Goal: Task Accomplishment & Management: Use online tool/utility

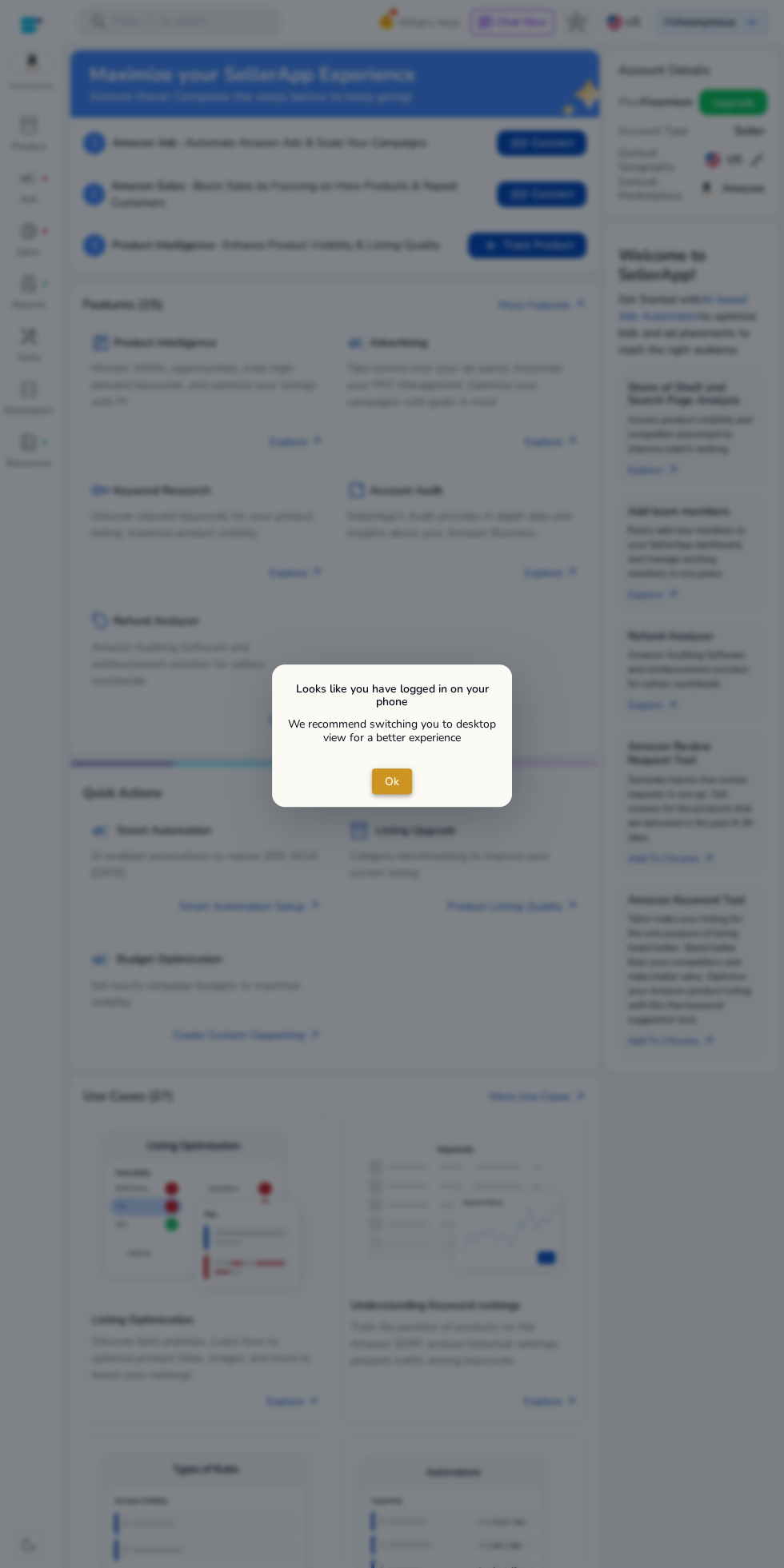
click at [409, 776] on span "close dialog" at bounding box center [392, 781] width 40 height 39
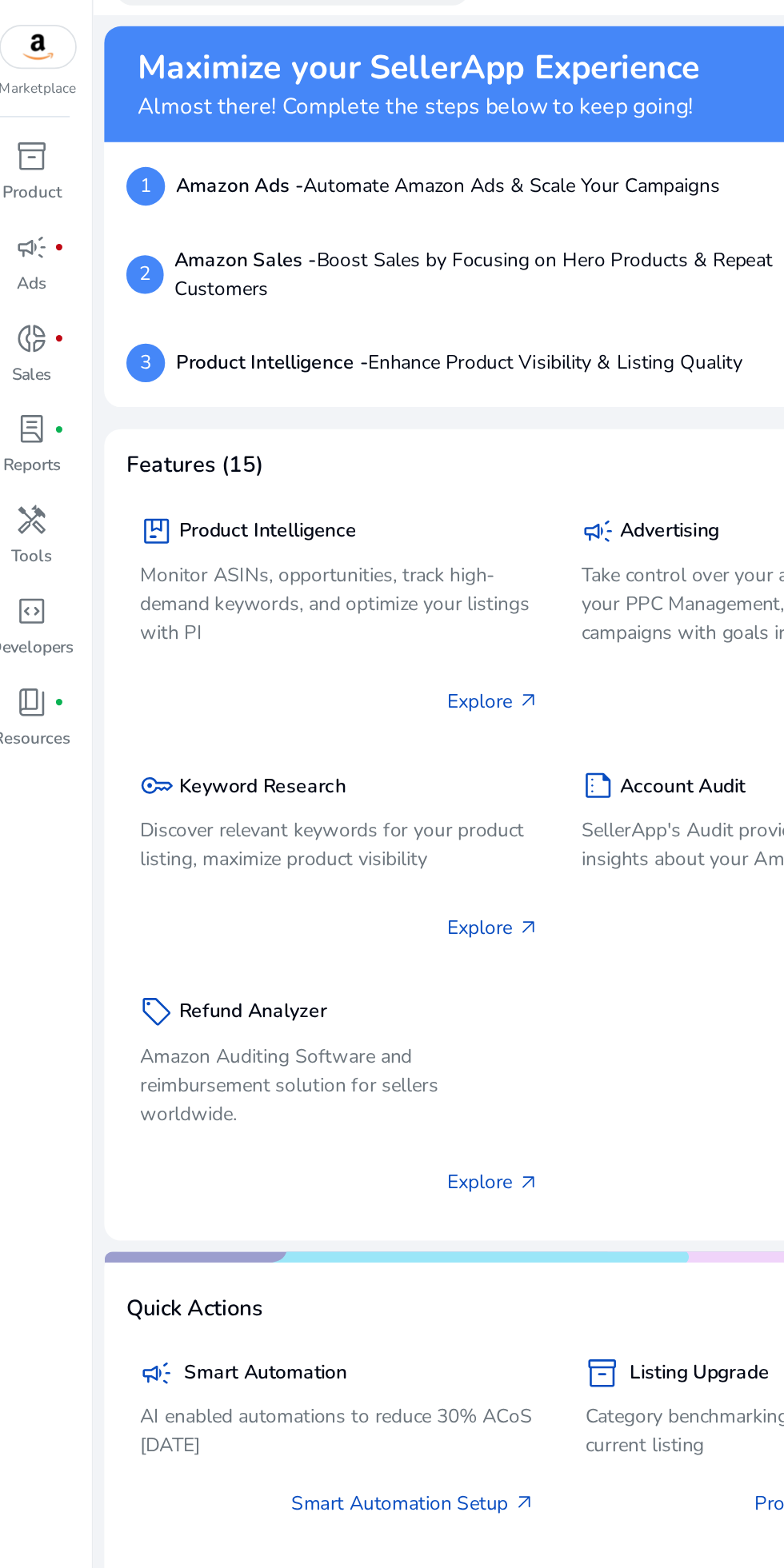
click at [36, 332] on span "handyman" at bounding box center [28, 336] width 19 height 19
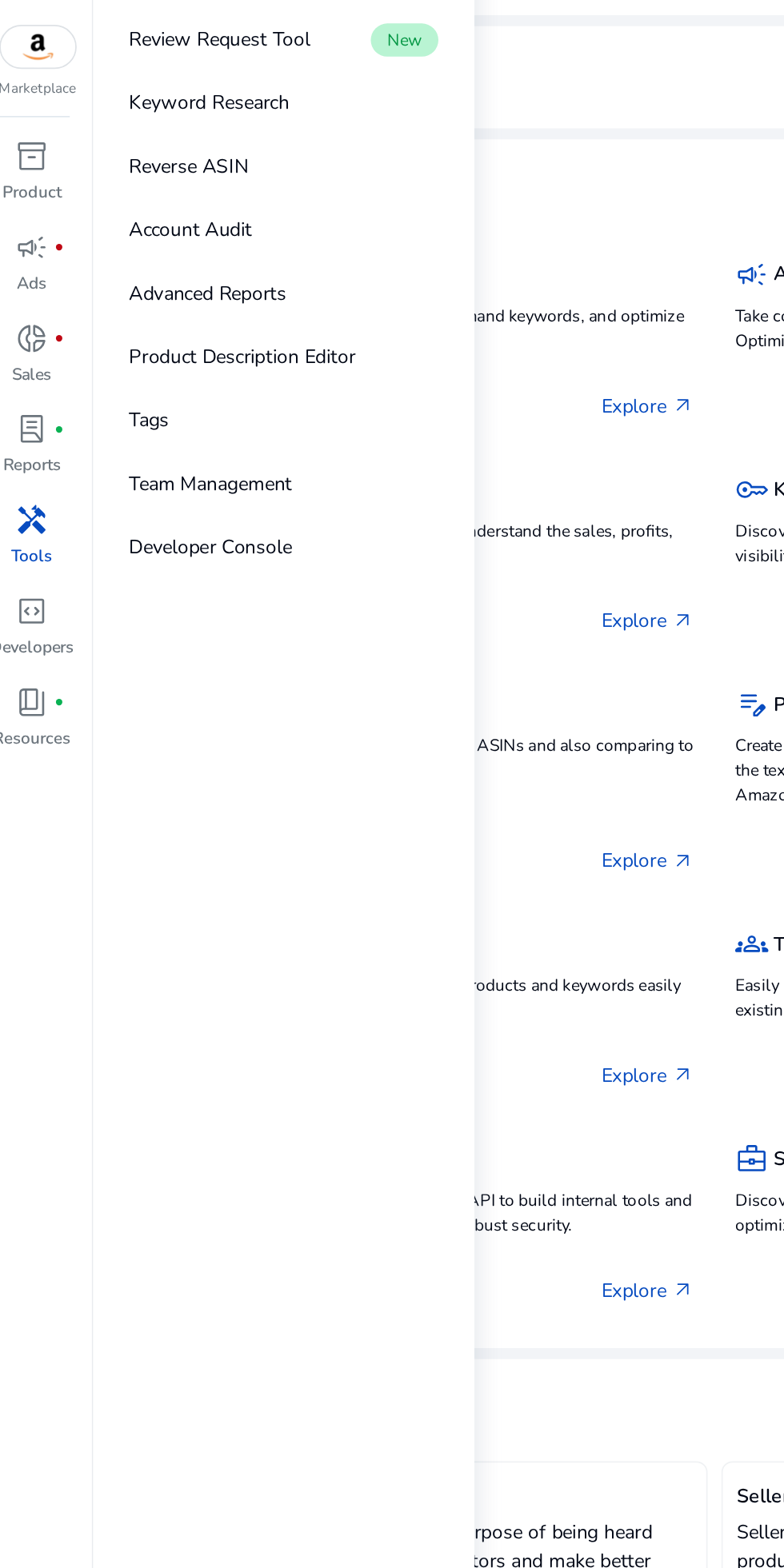
click at [109, 132] on p "Reverse ASIN" at bounding box center [119, 131] width 68 height 16
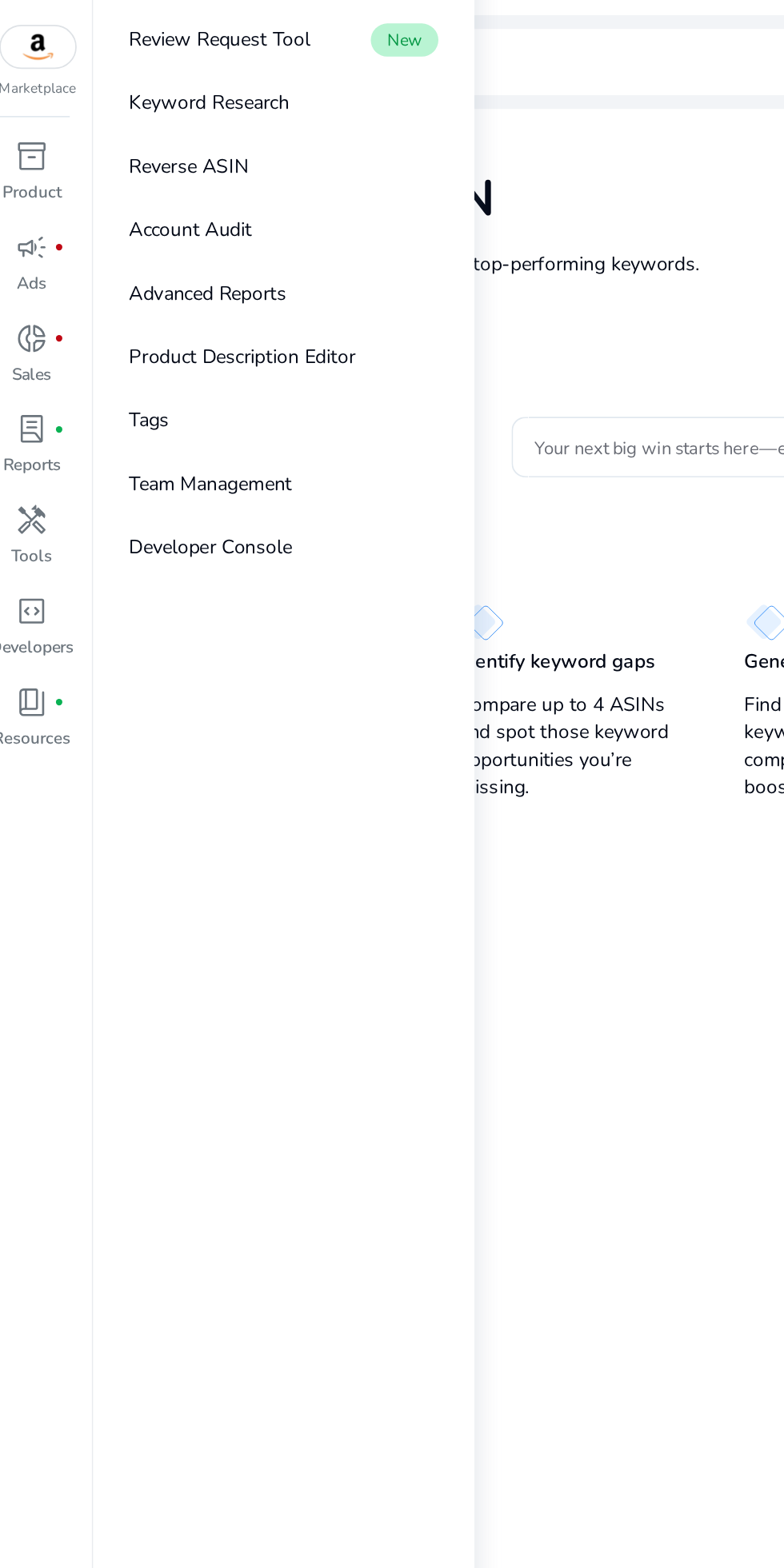
click at [389, 649] on mat-card "Reverse ASIN Enter up to 4 ASINs and find their top-performing keywords. Learn …" at bounding box center [423, 804] width 707 height 1412
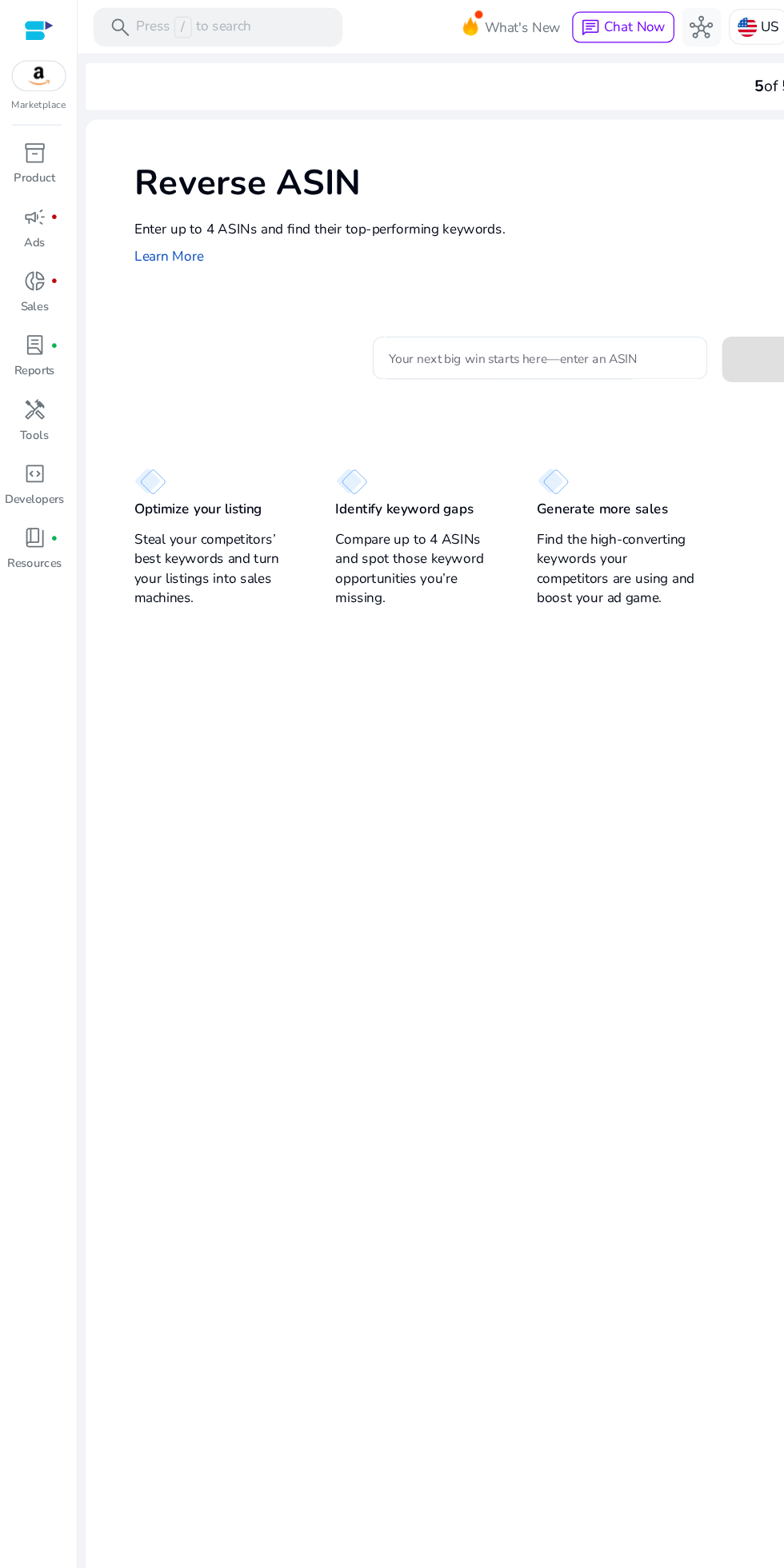
click at [383, 294] on input "Your next big win starts here—enter an ASIN" at bounding box center [444, 293] width 250 height 17
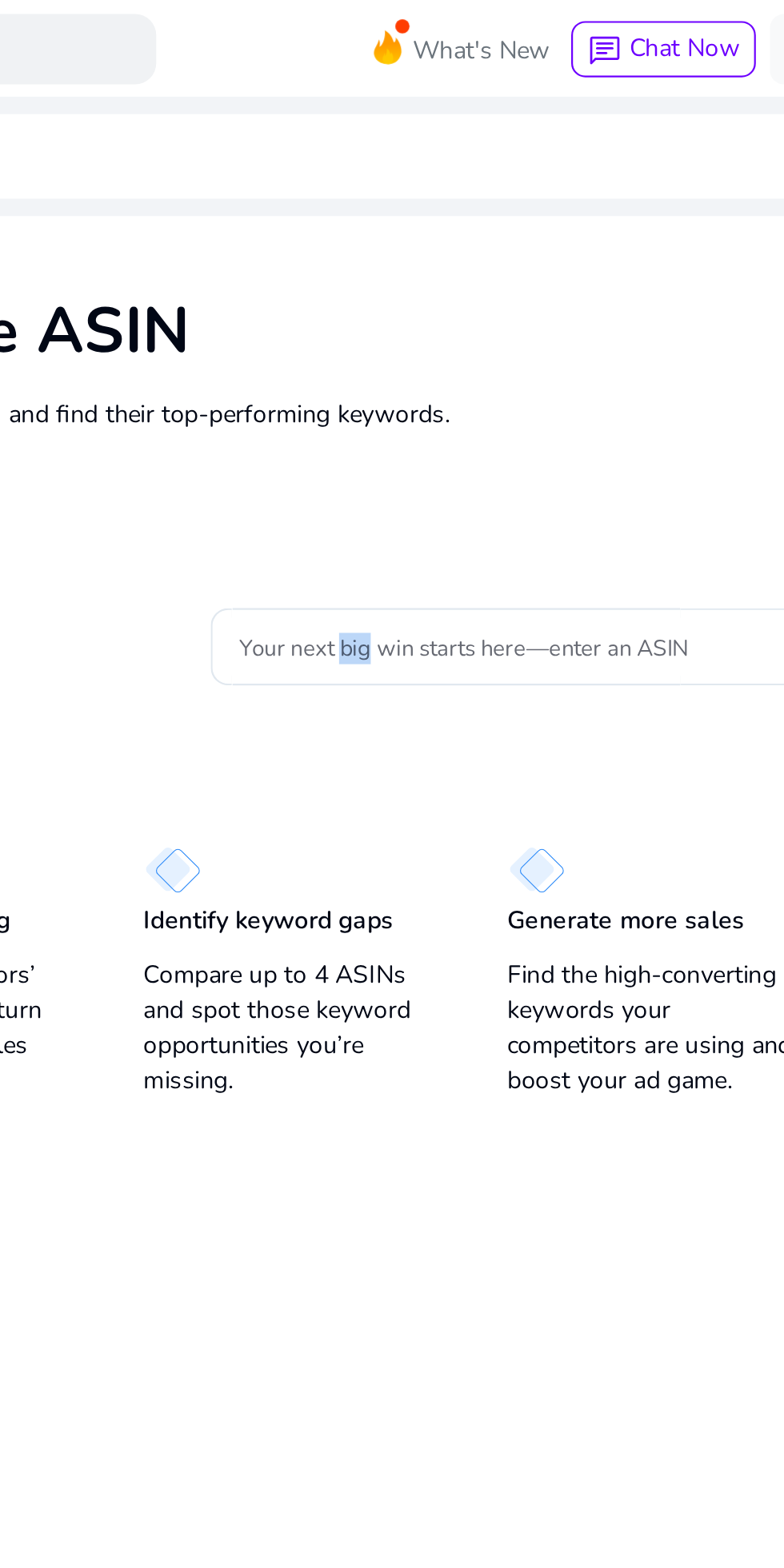
click at [475, 324] on mat-card "Your next big win starts here—enter an ASIN Search swap_horiz Compare" at bounding box center [444, 292] width 667 height 65
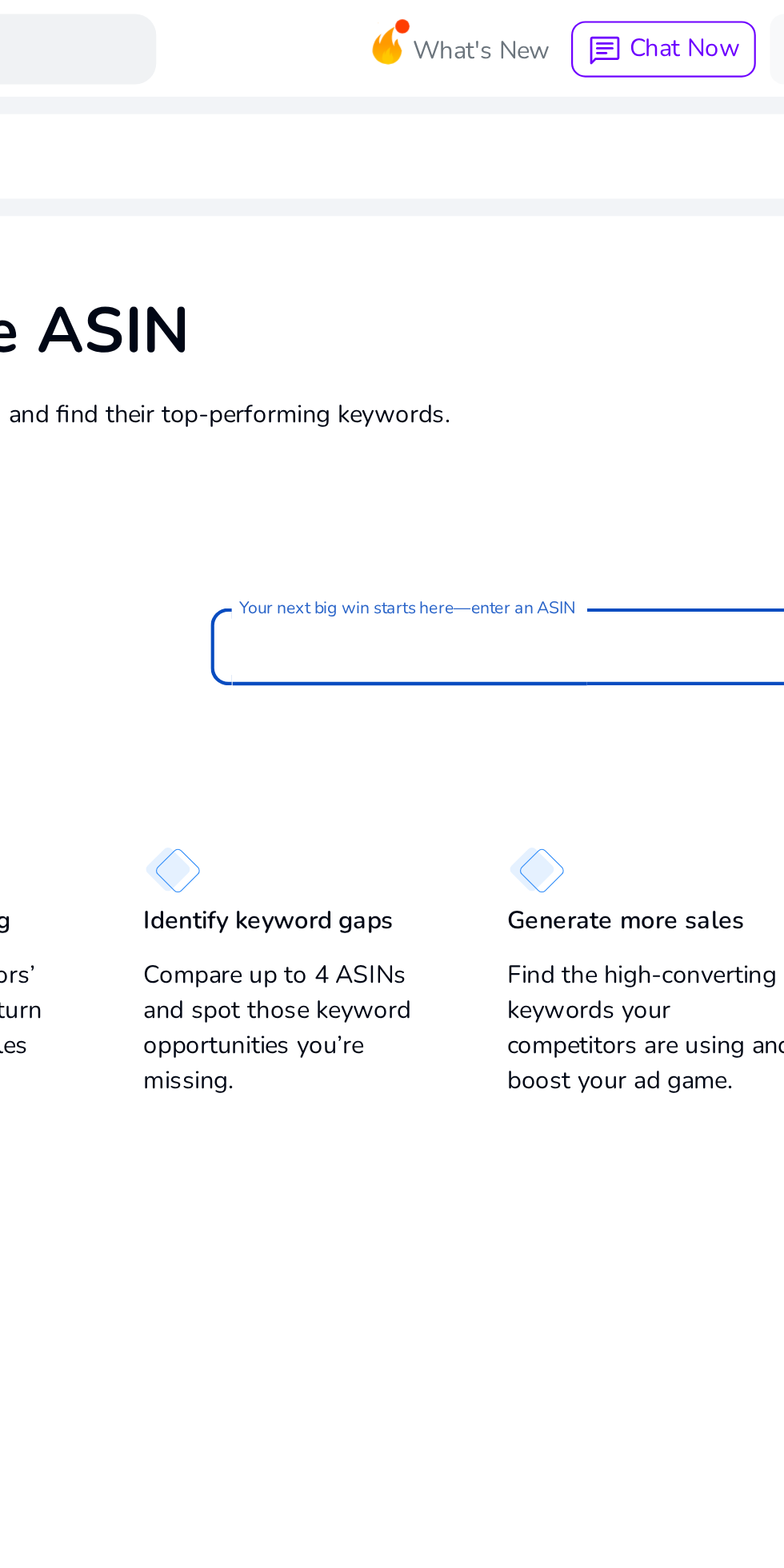
click at [453, 299] on input "Your next big win starts here—enter an ASIN" at bounding box center [444, 293] width 250 height 17
paste input "**********"
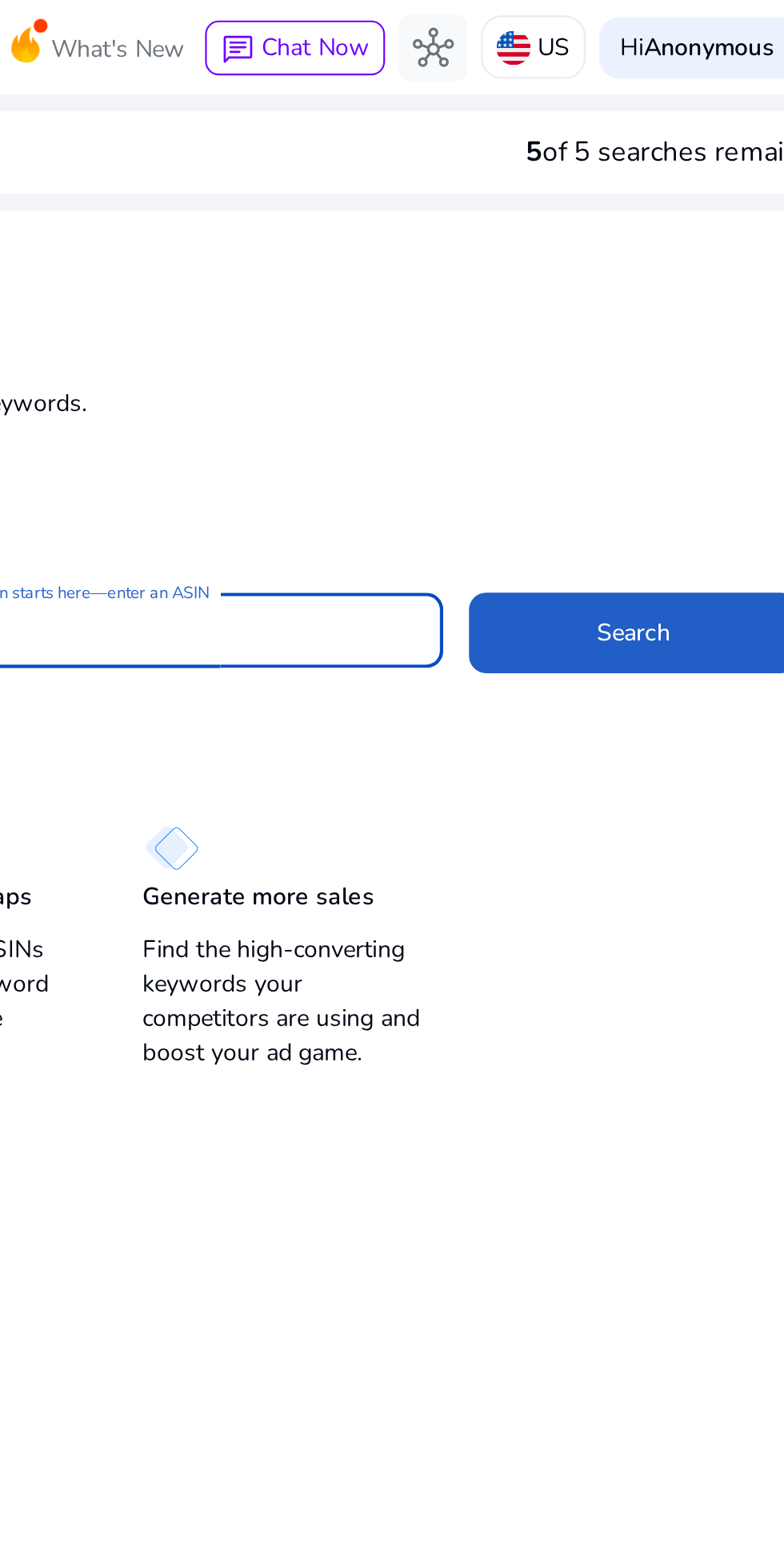
type input "**********"
click at [680, 305] on span at bounding box center [670, 295] width 153 height 39
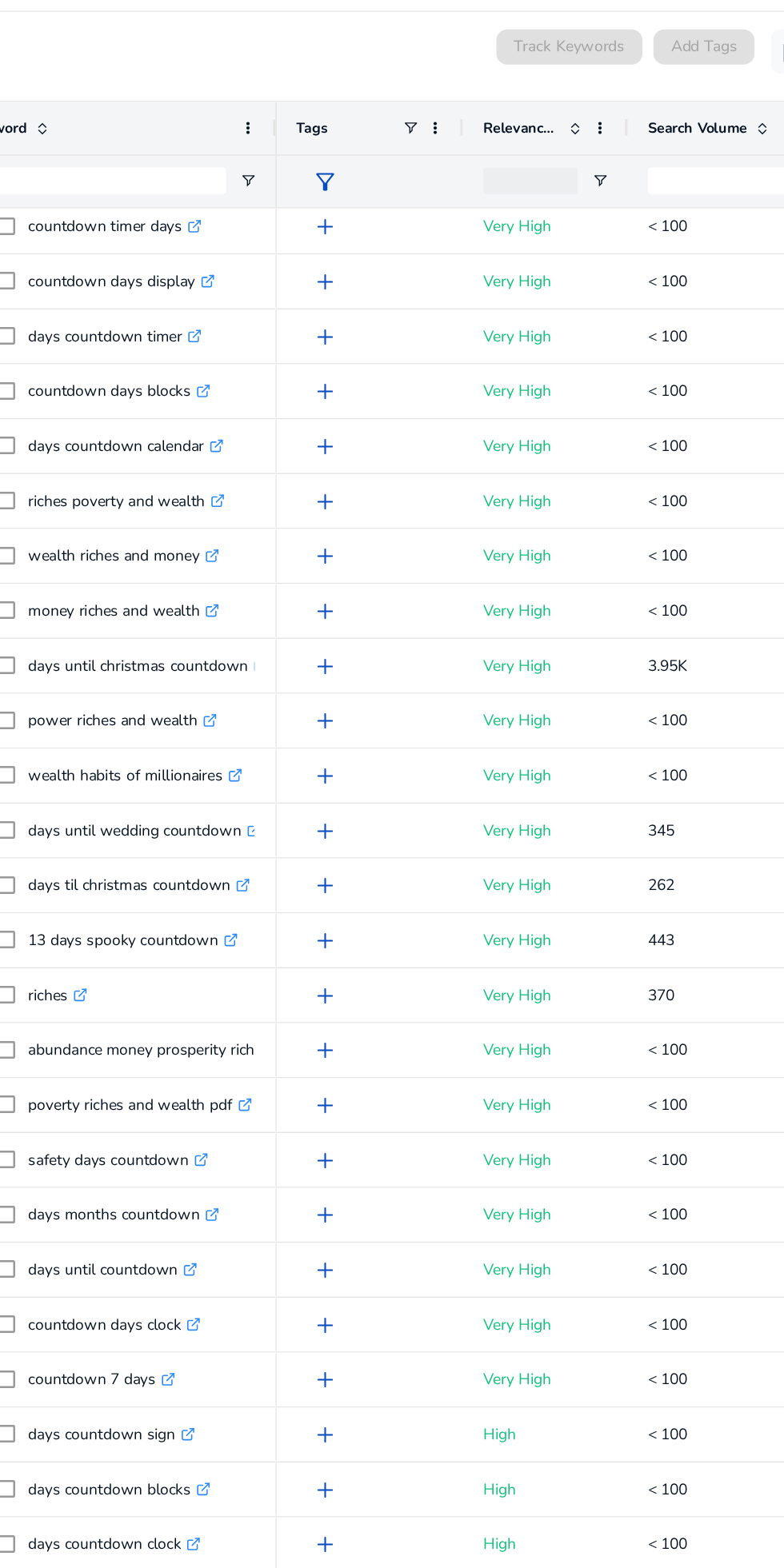
scroll to position [284, 0]
